Goal: Information Seeking & Learning: Learn about a topic

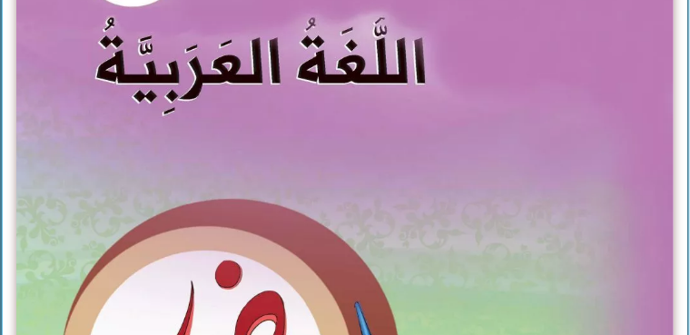
scroll to position [478, 0]
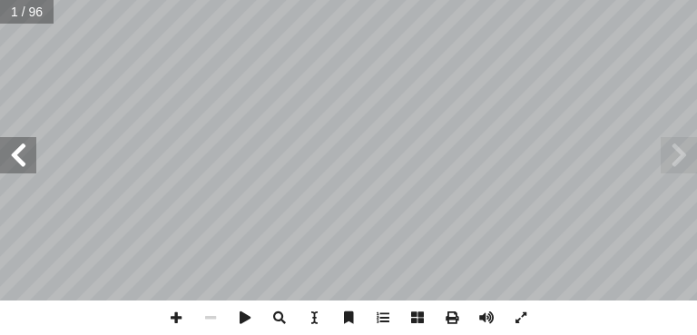
click at [25, 149] on span at bounding box center [18, 155] width 36 height 36
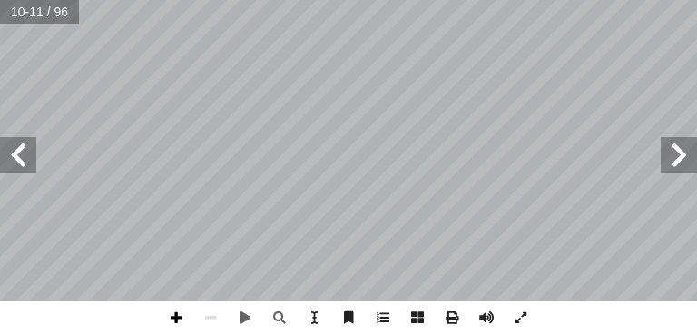
click at [176, 316] on span at bounding box center [176, 318] width 34 height 34
click at [206, 320] on span at bounding box center [210, 318] width 34 height 34
click at [2, 160] on span at bounding box center [18, 155] width 36 height 36
click at [298, 123] on html "الصفحة الرئيسية الصف الأول الصف الثاني الصف الثالث الصف الرابع الصف الخامس الصف…" at bounding box center [348, 61] width 697 height 123
click at [211, 321] on span at bounding box center [210, 318] width 34 height 34
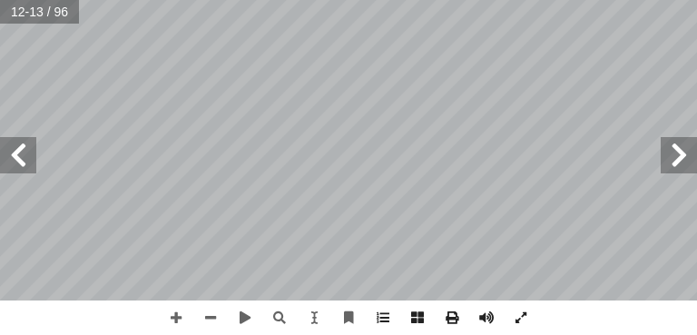
click at [369, 310] on div "8 .ها ِ يات َ و َ ت ْ ح ُ م ُ د ِّ د َ ح ُ ي َ ، و ِ ة َ ريط َ الخ ِ ب ُ حيط ُ …" at bounding box center [348, 167] width 697 height 335
click at [1, 149] on span at bounding box center [18, 155] width 36 height 36
click at [206, 317] on span at bounding box center [210, 318] width 34 height 34
click at [677, 154] on span at bounding box center [679, 155] width 36 height 36
click at [214, 311] on span at bounding box center [210, 318] width 34 height 34
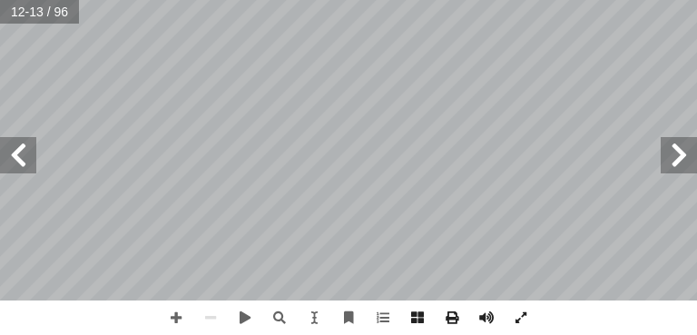
click at [671, 166] on span at bounding box center [679, 155] width 36 height 36
click at [17, 155] on span at bounding box center [18, 155] width 36 height 36
click at [2, 152] on span at bounding box center [18, 155] width 36 height 36
click at [680, 160] on span at bounding box center [679, 155] width 36 height 36
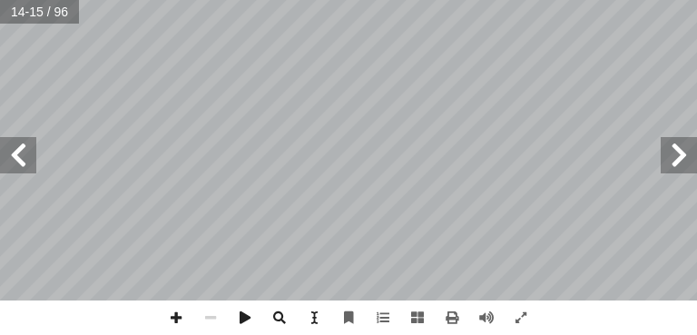
click at [680, 160] on span at bounding box center [679, 155] width 36 height 36
click at [20, 163] on span at bounding box center [18, 155] width 36 height 36
click at [28, 163] on span at bounding box center [18, 155] width 36 height 36
click at [23, 156] on span at bounding box center [18, 155] width 36 height 36
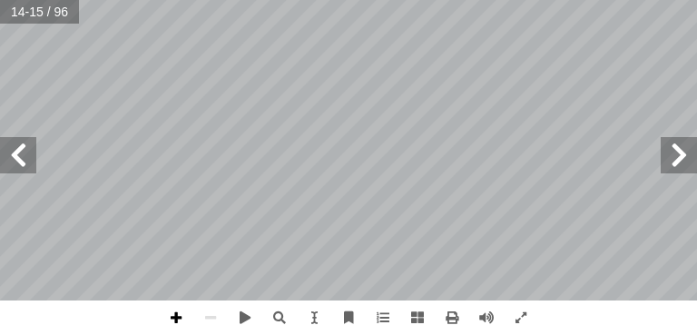
click at [180, 316] on span at bounding box center [176, 318] width 34 height 34
click at [374, 301] on div "10 تي تليها: ّ ال ِ سئلة أ ا ال ِ ن َ ع ُ نجيب ّ ، ثم َ الخريطة ُ ظ ِ اح ل ُ شا…" at bounding box center [348, 167] width 697 height 335
click at [211, 321] on span at bounding box center [210, 318] width 34 height 34
